Goal: Task Accomplishment & Management: Manage account settings

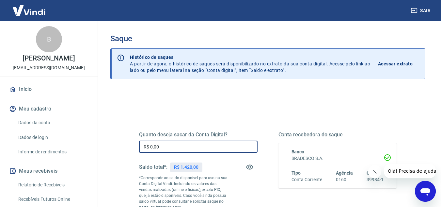
click at [174, 146] on input "R$ 0,00" at bounding box center [198, 146] width 119 height 12
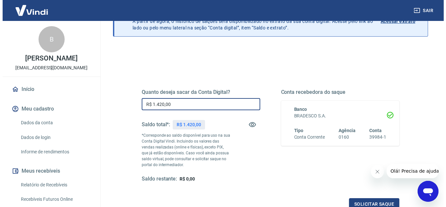
scroll to position [73, 0]
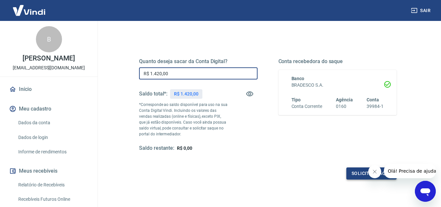
type input "R$ 1.420,00"
click at [352, 174] on button "Solicitar saque" at bounding box center [372, 173] width 50 height 12
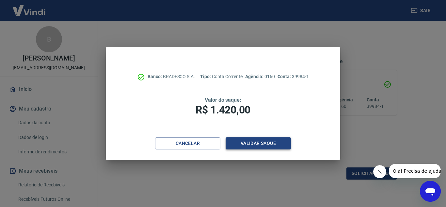
click at [244, 144] on button "Validar saque" at bounding box center [258, 143] width 65 height 12
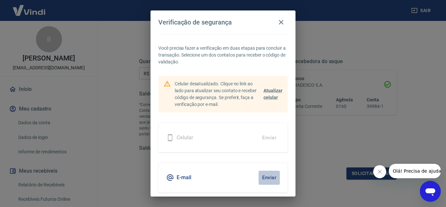
click at [262, 176] on button "Enviar" at bounding box center [269, 177] width 21 height 14
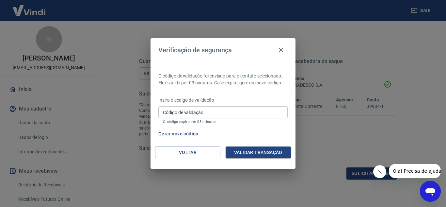
click at [203, 110] on input "Código de validação" at bounding box center [222, 112] width 129 height 12
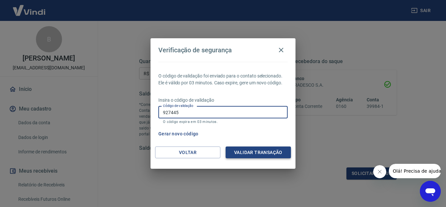
type input "927445"
click at [244, 150] on button "Validar transação" at bounding box center [258, 152] width 65 height 12
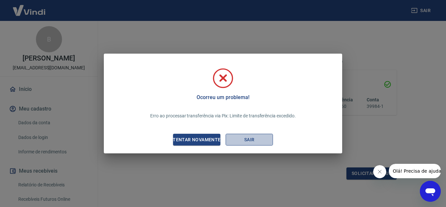
click at [243, 136] on button "Sair" at bounding box center [249, 140] width 47 height 12
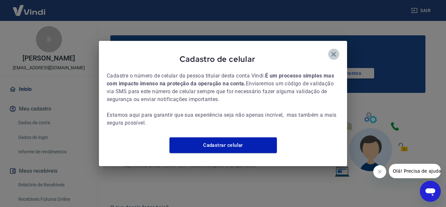
click at [333, 52] on icon "button" at bounding box center [334, 54] width 5 height 5
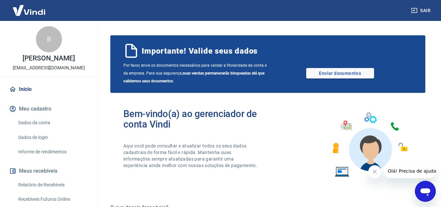
click at [423, 11] on button "Sair" at bounding box center [422, 11] width 24 height 12
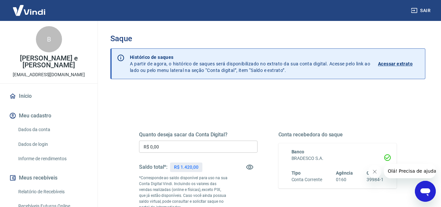
click at [430, 10] on button "Sair" at bounding box center [422, 11] width 24 height 12
